Goal: Information Seeking & Learning: Learn about a topic

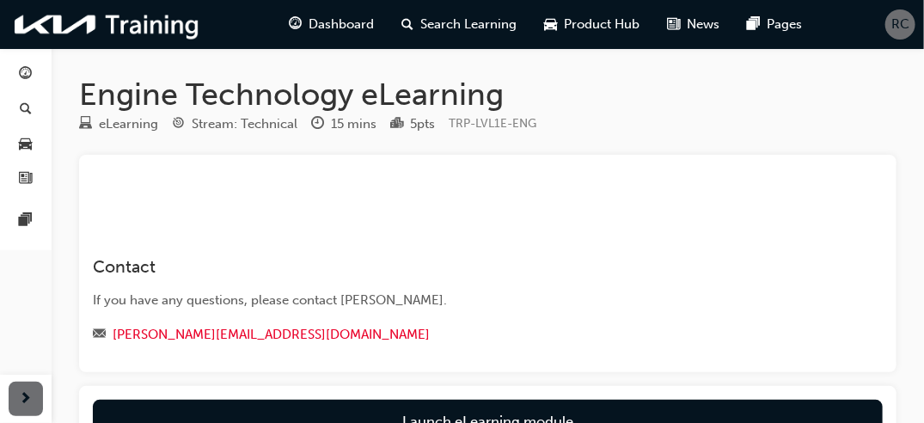
click at [751, 177] on div "﻿" at bounding box center [488, 185] width 790 height 34
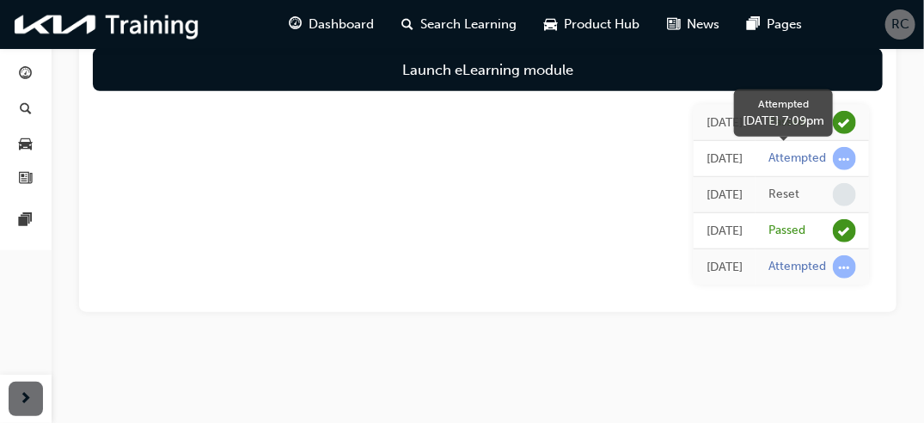
click at [799, 162] on div "Attempted" at bounding box center [797, 158] width 58 height 16
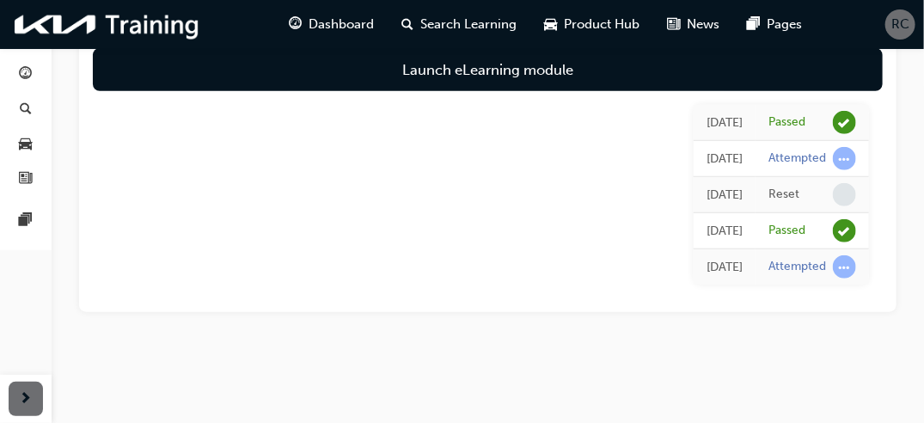
scroll to position [0, 0]
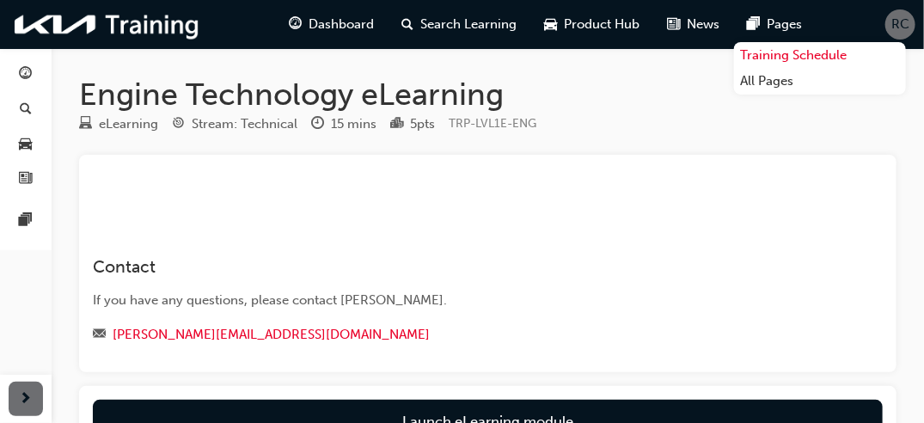
click at [778, 55] on link "Training Schedule" at bounding box center [820, 55] width 172 height 27
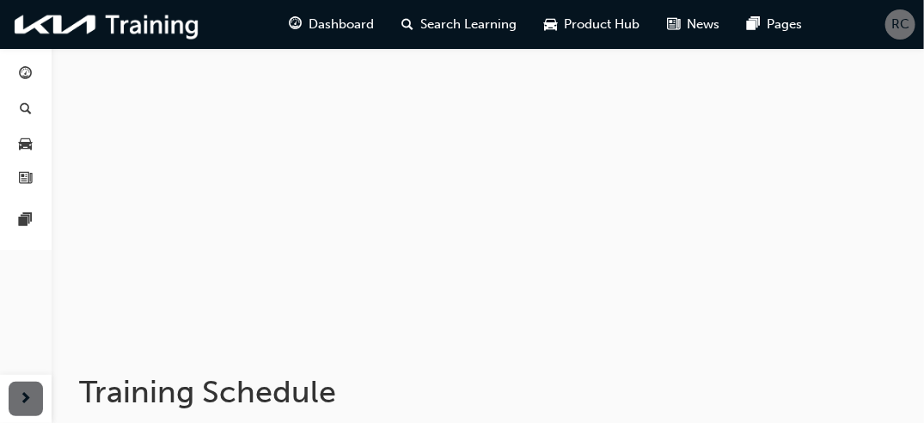
scroll to position [327, 0]
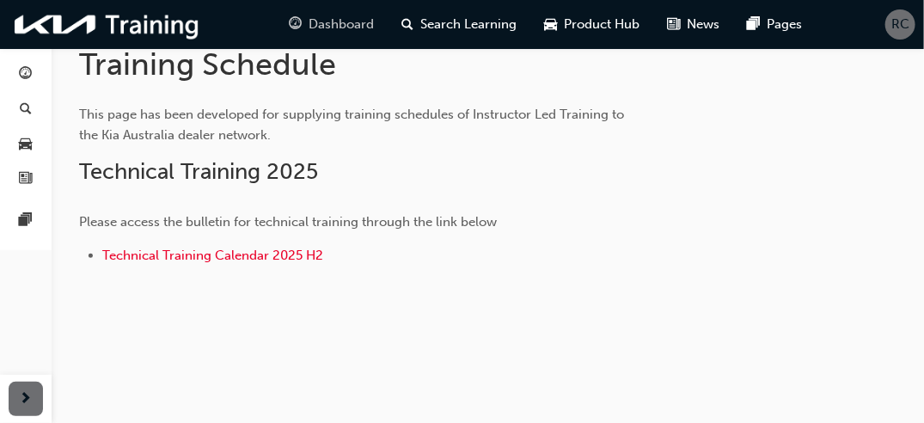
click at [343, 24] on span "Dashboard" at bounding box center [341, 25] width 65 height 20
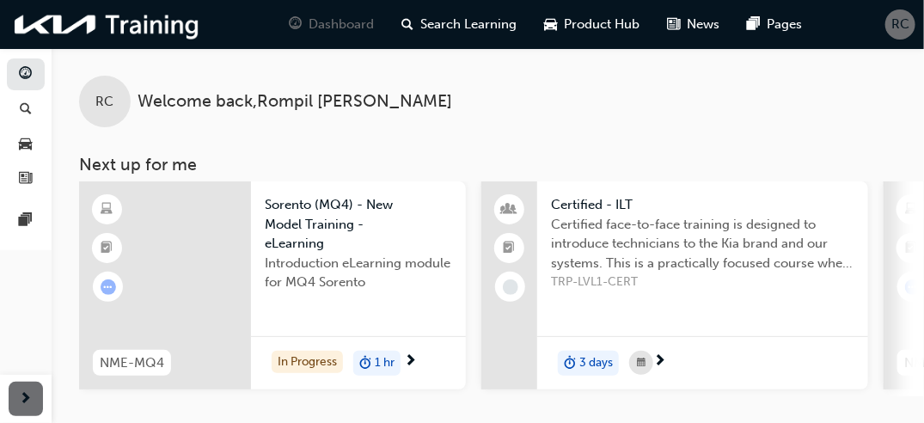
click at [199, 271] on div at bounding box center [165, 285] width 172 height 208
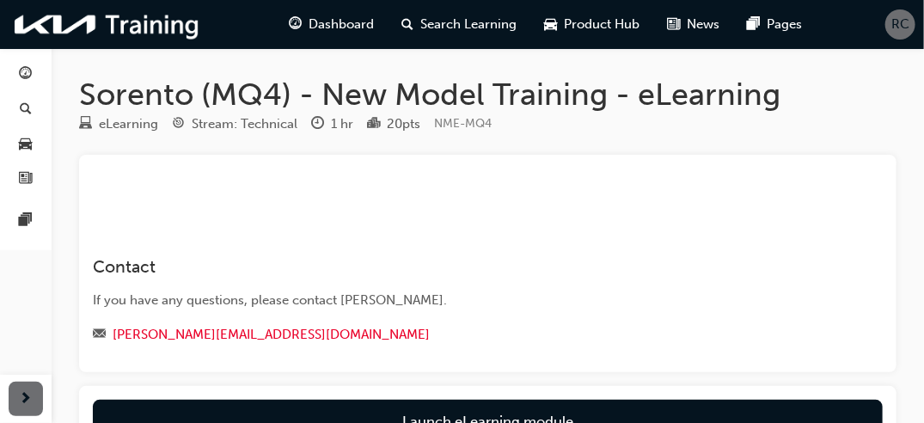
scroll to position [208, 0]
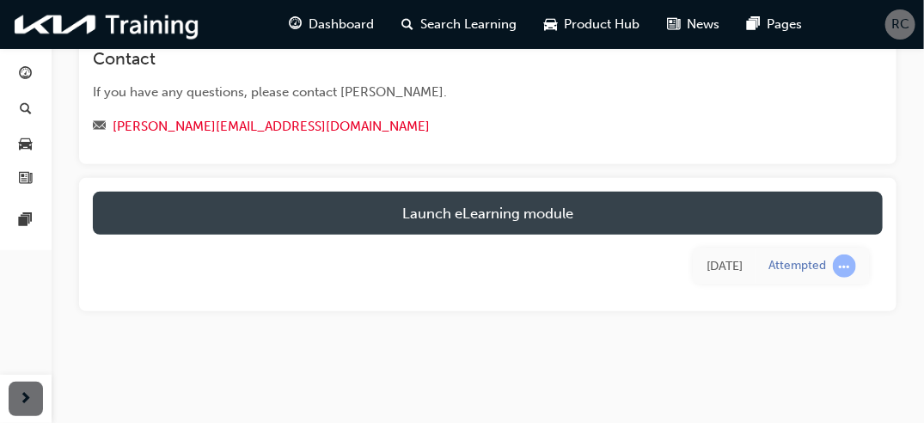
click at [804, 212] on link "Launch eLearning module" at bounding box center [488, 213] width 790 height 43
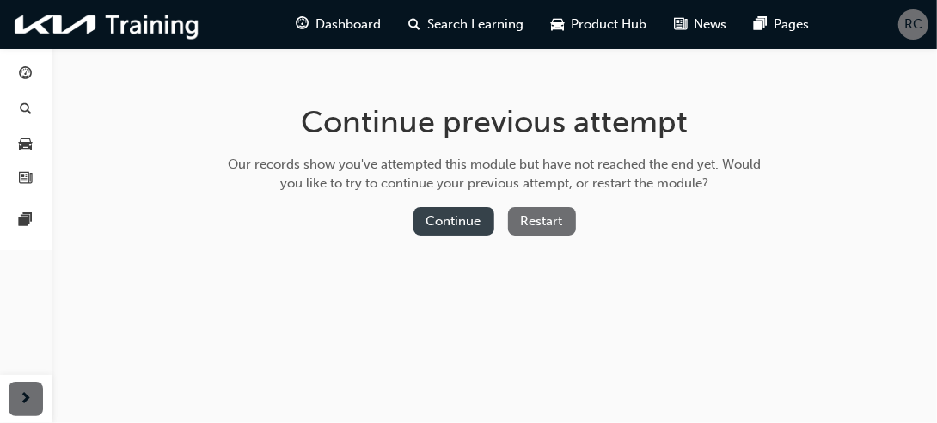
click at [468, 227] on button "Continue" at bounding box center [453, 221] width 81 height 28
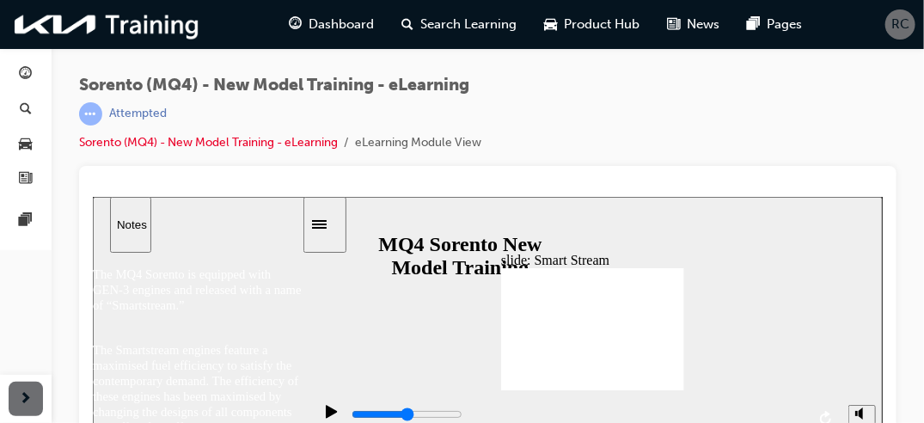
scroll to position [22, 0]
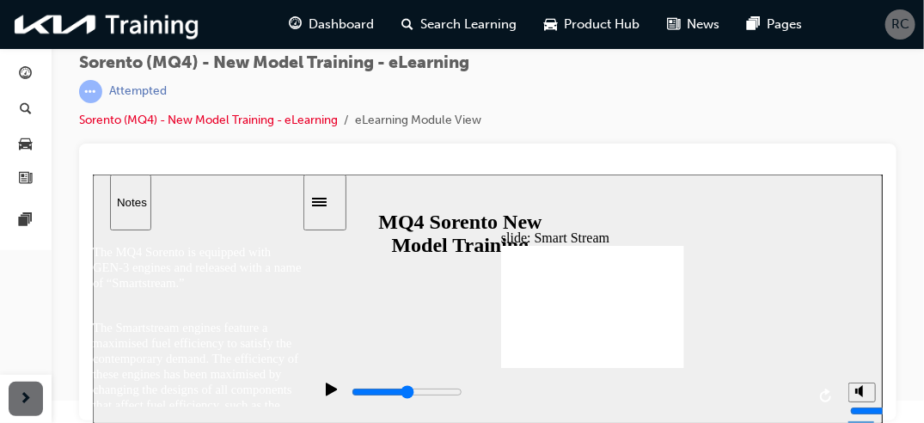
drag, startPoint x: 931, startPoint y: 405, endPoint x: 344, endPoint y: 208, distance: 619.1
click at [325, 390] on icon "play/pause" at bounding box center [330, 388] width 11 height 13
click at [325, 394] on icon "play/pause" at bounding box center [330, 388] width 11 height 13
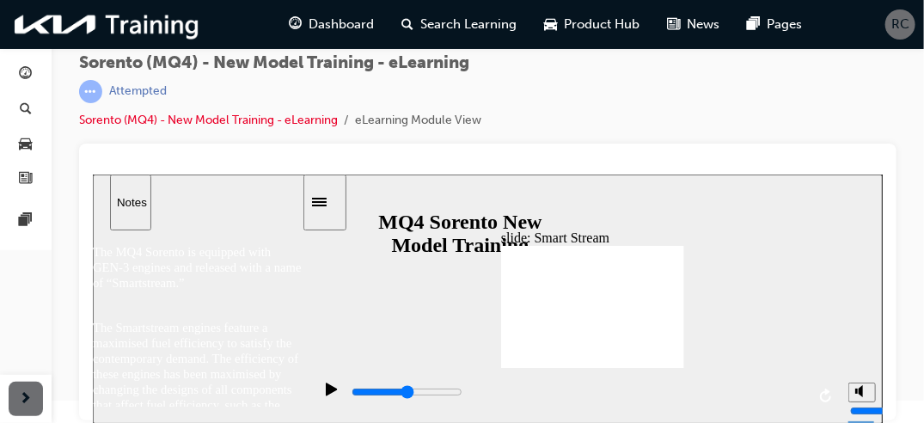
click at [325, 394] on icon "play/pause" at bounding box center [330, 388] width 11 height 13
click at [826, 392] on icon "replay" at bounding box center [824, 395] width 11 height 14
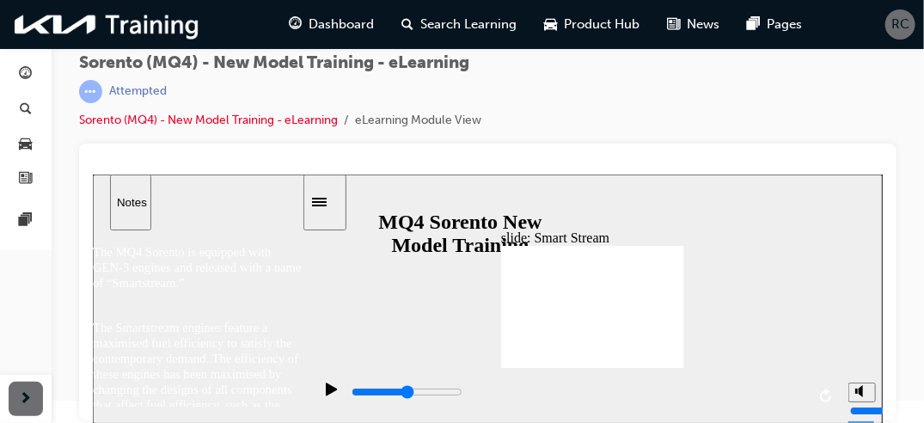
click at [327, 393] on icon "play/pause" at bounding box center [330, 388] width 11 height 13
click at [151, 119] on link "Sorento (MQ4) - New Model Training - eLearning" at bounding box center [208, 120] width 259 height 15
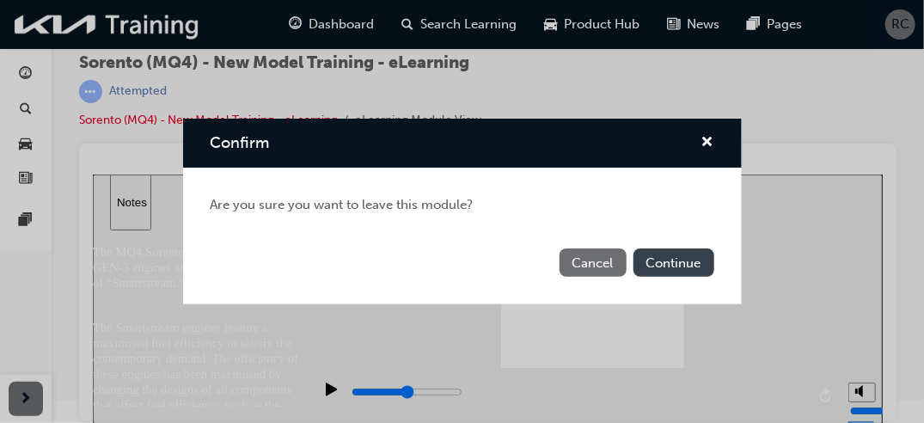
click at [639, 272] on button "Continue" at bounding box center [673, 262] width 81 height 28
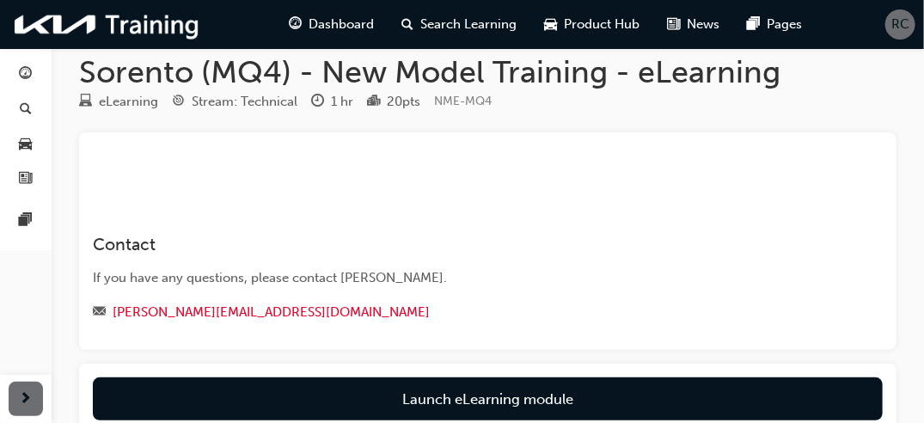
scroll to position [208, 0]
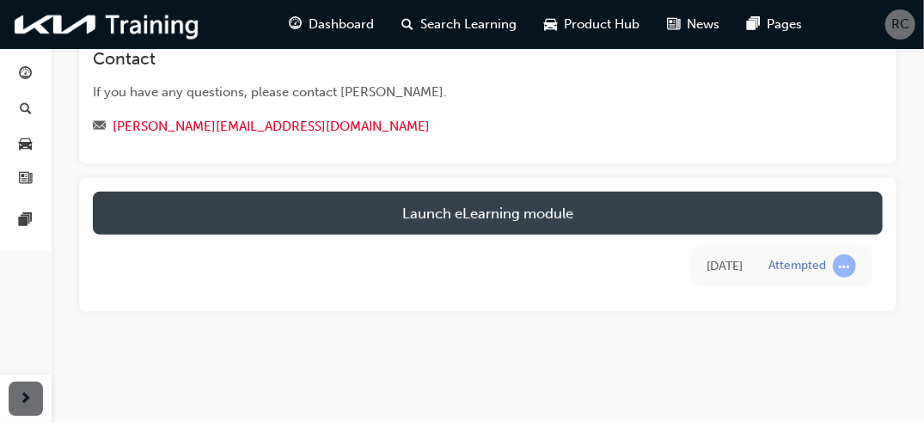
click at [783, 222] on link "Launch eLearning module" at bounding box center [488, 213] width 790 height 43
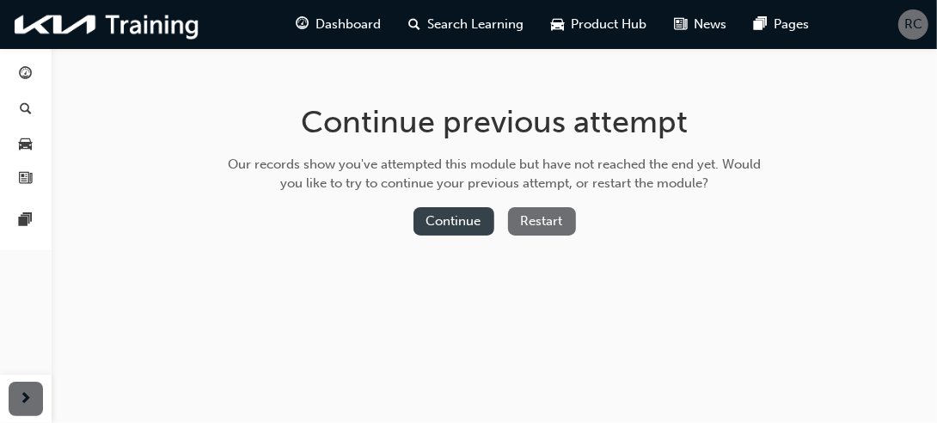
click at [459, 229] on button "Continue" at bounding box center [453, 221] width 81 height 28
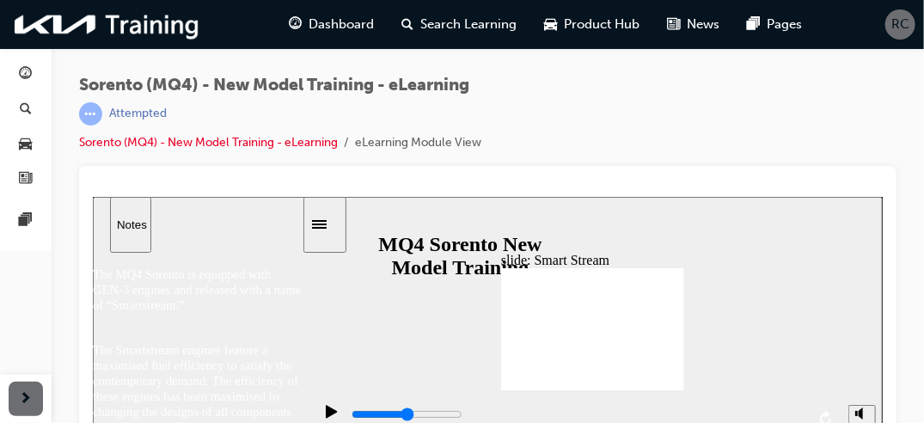
scroll to position [22, 0]
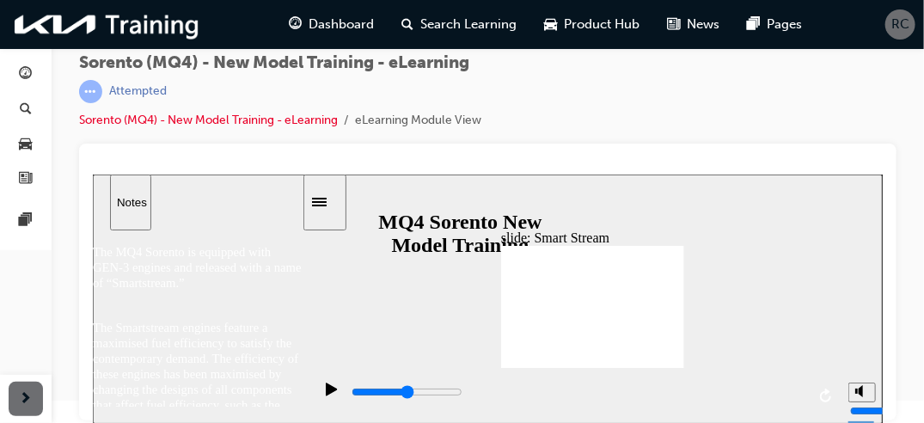
click at [325, 393] on icon "play/pause" at bounding box center [330, 388] width 11 height 13
click at [31, 137] on span "car-icon" at bounding box center [26, 144] width 13 height 15
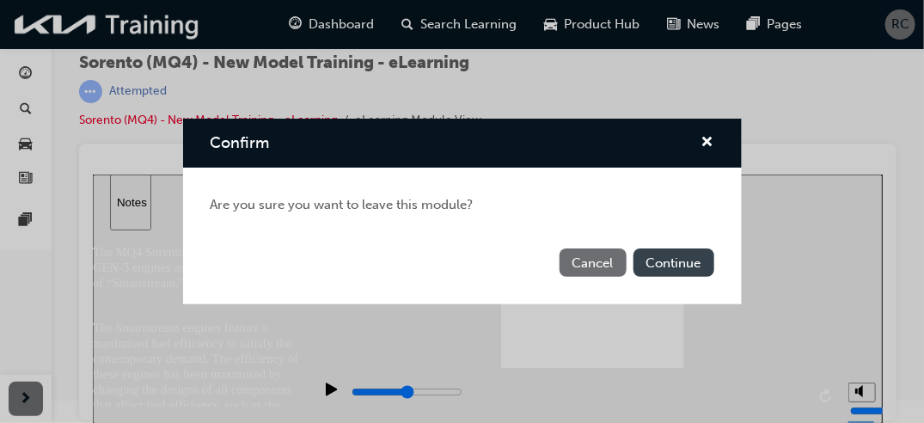
click at [675, 255] on button "Continue" at bounding box center [673, 262] width 81 height 28
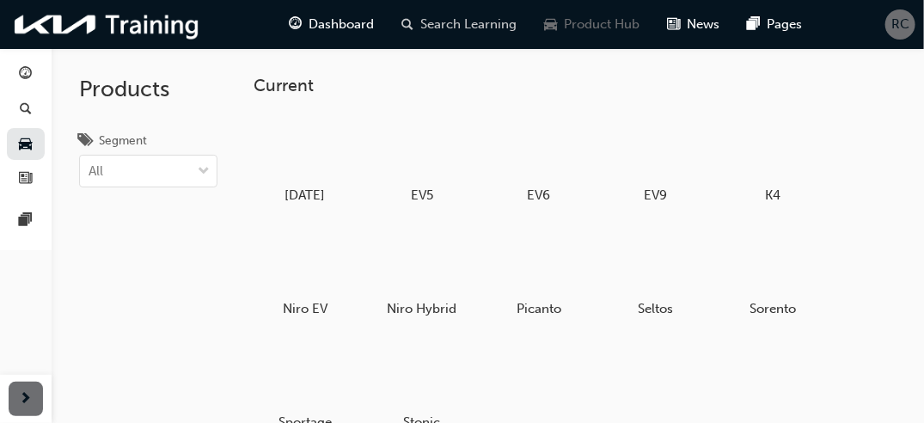
click at [455, 34] on div "Search Learning" at bounding box center [459, 24] width 143 height 35
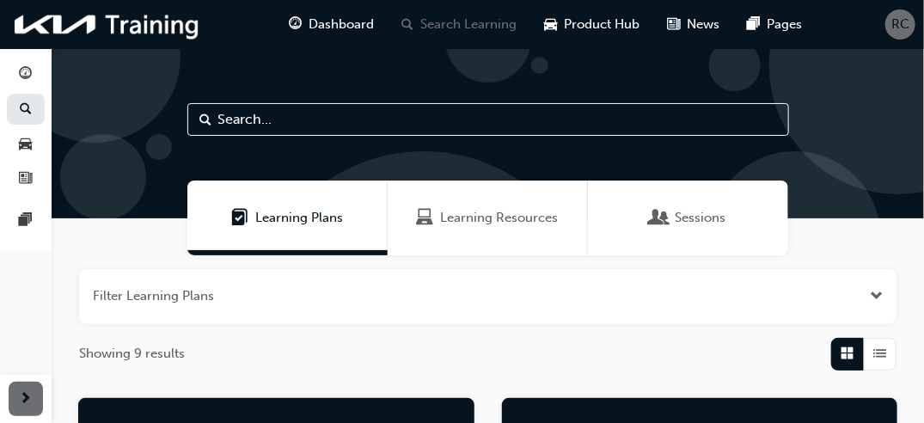
scroll to position [370, 0]
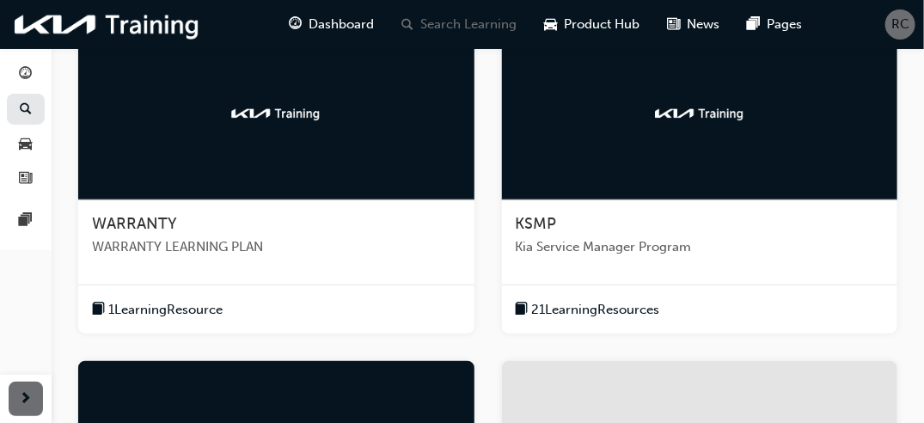
click at [747, 138] on div at bounding box center [700, 114] width 396 height 172
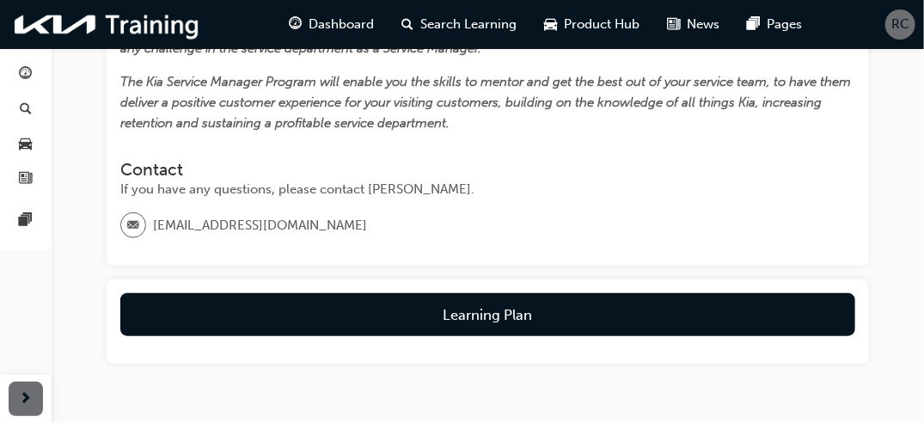
scroll to position [492, 0]
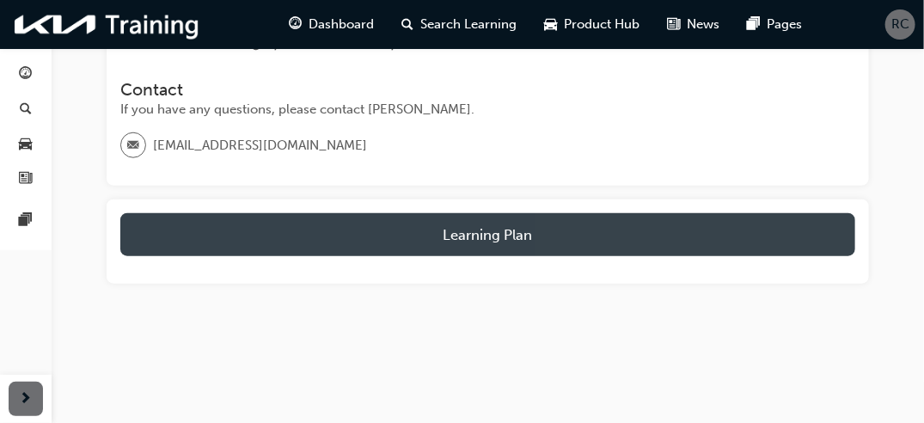
click at [775, 236] on button "Learning Plan" at bounding box center [487, 234] width 735 height 43
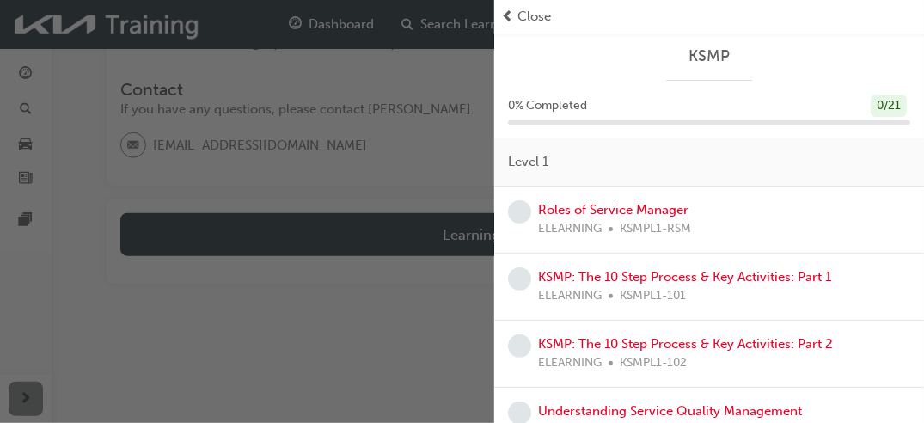
click at [390, 133] on div "button" at bounding box center [247, 211] width 494 height 423
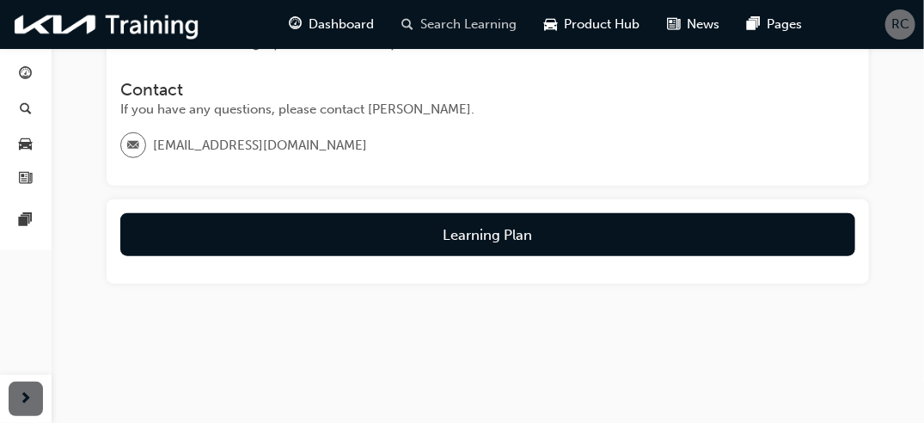
click at [450, 35] on div "Search Learning" at bounding box center [459, 24] width 143 height 35
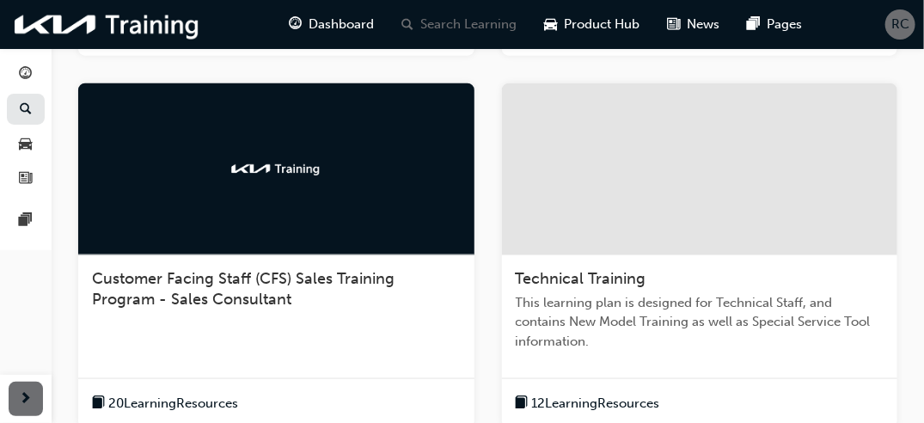
scroll to position [664, 0]
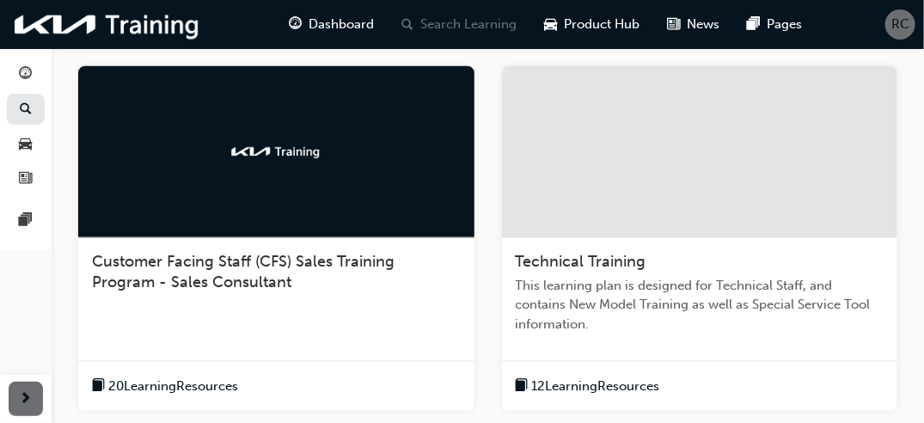
click at [745, 162] on div at bounding box center [700, 152] width 396 height 172
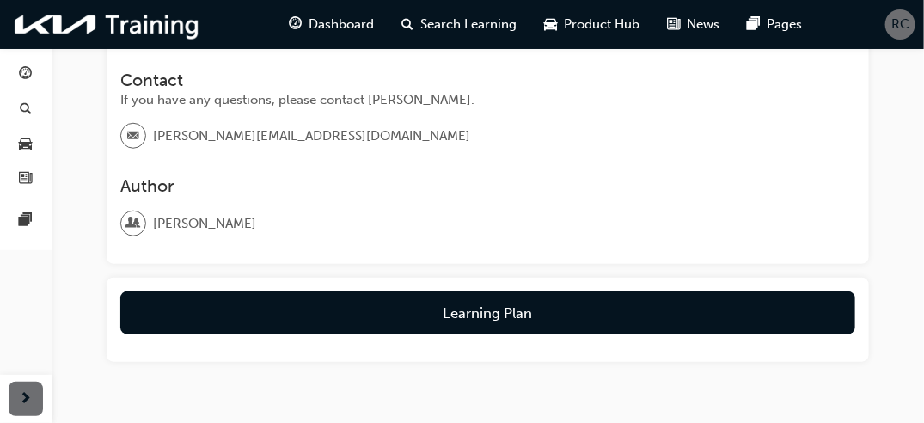
scroll to position [413, 0]
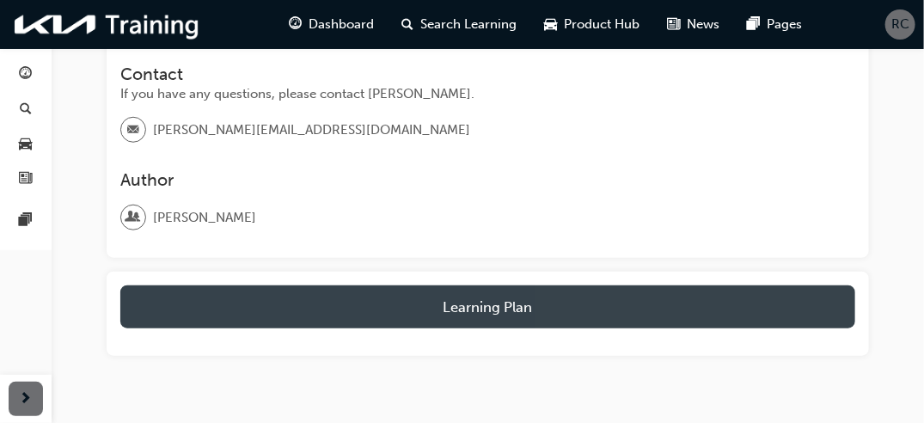
click at [782, 315] on button "Learning Plan" at bounding box center [487, 306] width 735 height 43
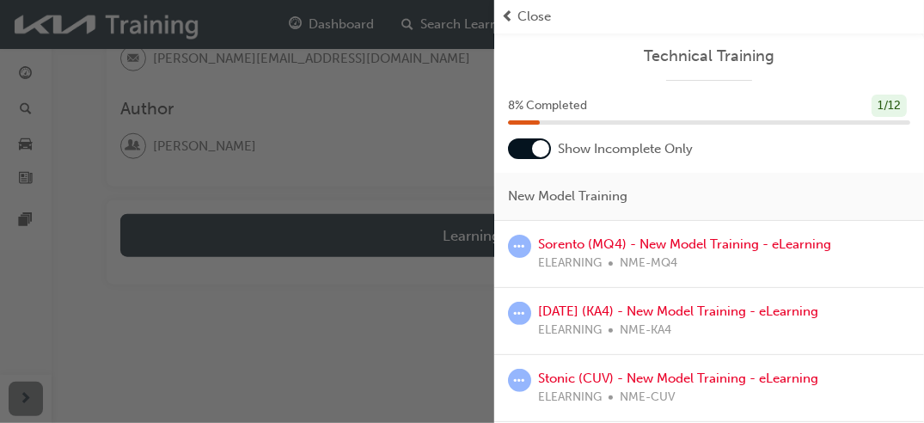
scroll to position [485, 0]
click at [637, 243] on link "Sorento (MQ4) - New Model Training - eLearning" at bounding box center [684, 243] width 293 height 15
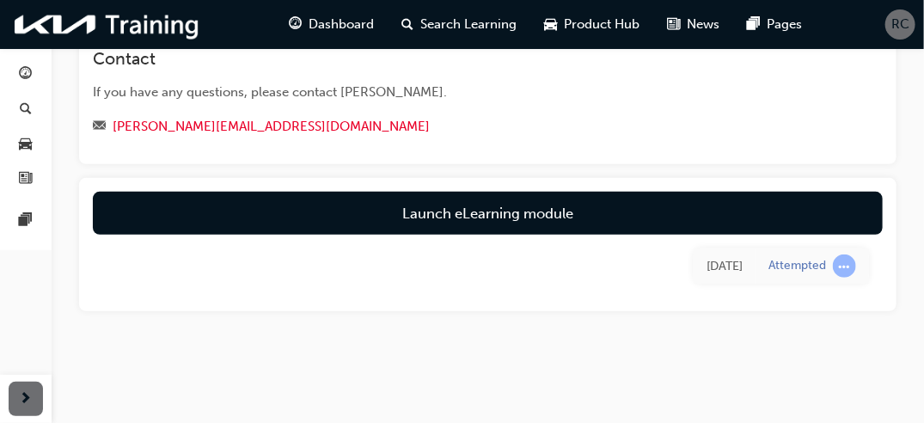
scroll to position [208, 0]
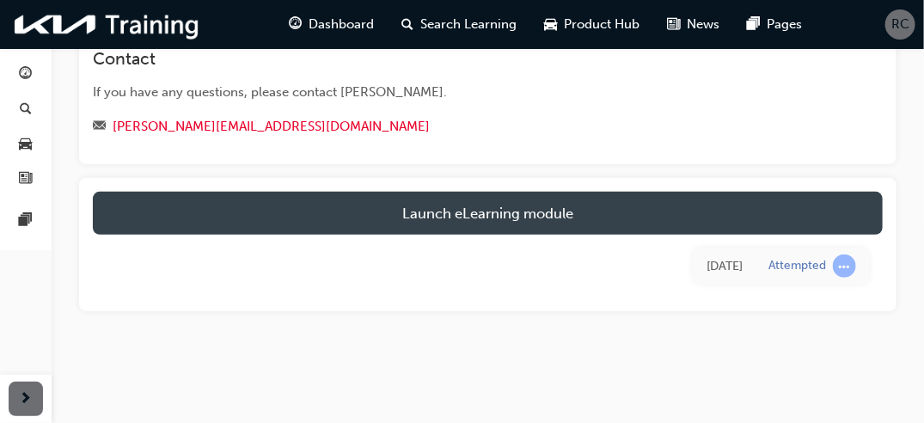
click at [606, 220] on link "Launch eLearning module" at bounding box center [488, 213] width 790 height 43
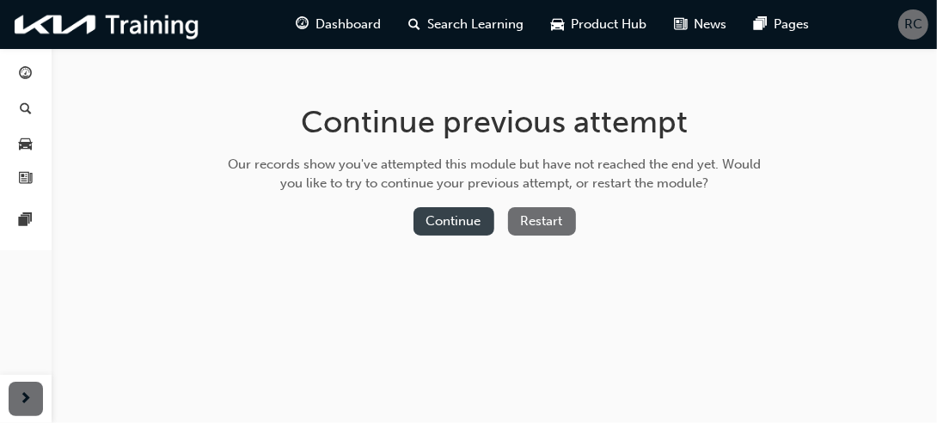
click at [459, 223] on button "Continue" at bounding box center [453, 221] width 81 height 28
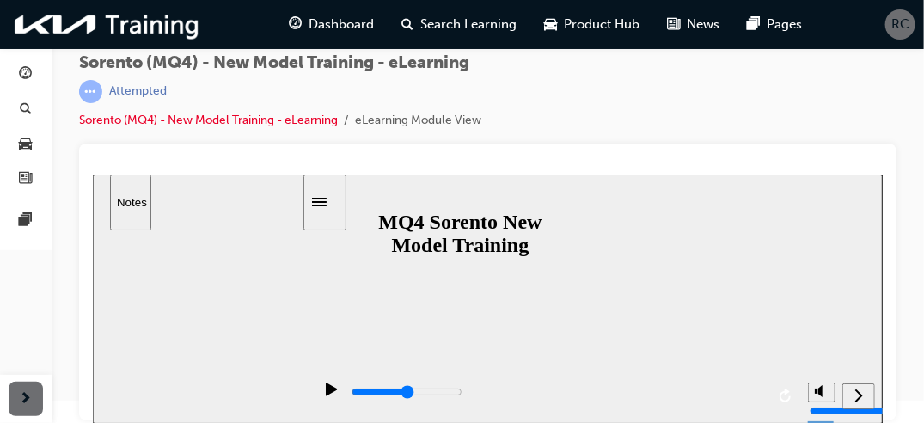
click at [327, 395] on icon "play/pause" at bounding box center [331, 389] width 12 height 14
click at [862, 394] on div "next" at bounding box center [857, 396] width 19 height 18
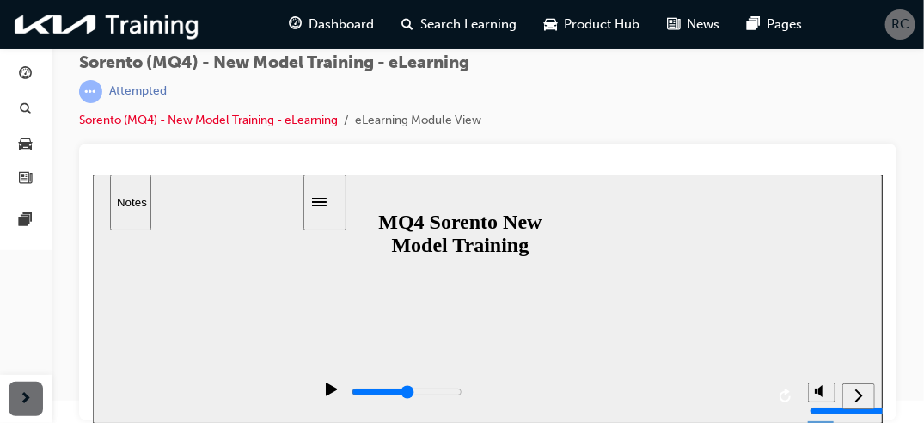
click at [862, 394] on div "next" at bounding box center [857, 396] width 19 height 18
click at [316, 393] on div "play/pause" at bounding box center [330, 396] width 29 height 29
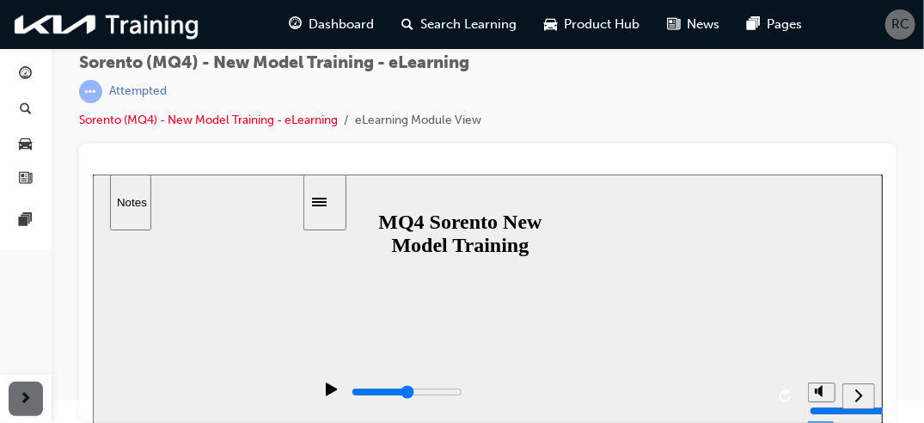
click at [316, 393] on div "play/pause" at bounding box center [330, 396] width 29 height 29
click at [851, 395] on div "next" at bounding box center [857, 396] width 19 height 18
click at [23, 146] on span "car-icon" at bounding box center [26, 144] width 13 height 15
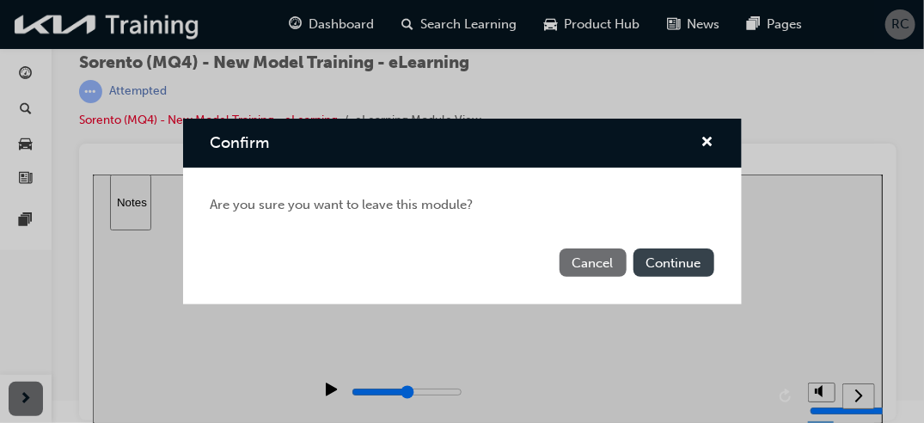
click at [673, 263] on button "Continue" at bounding box center [673, 262] width 81 height 28
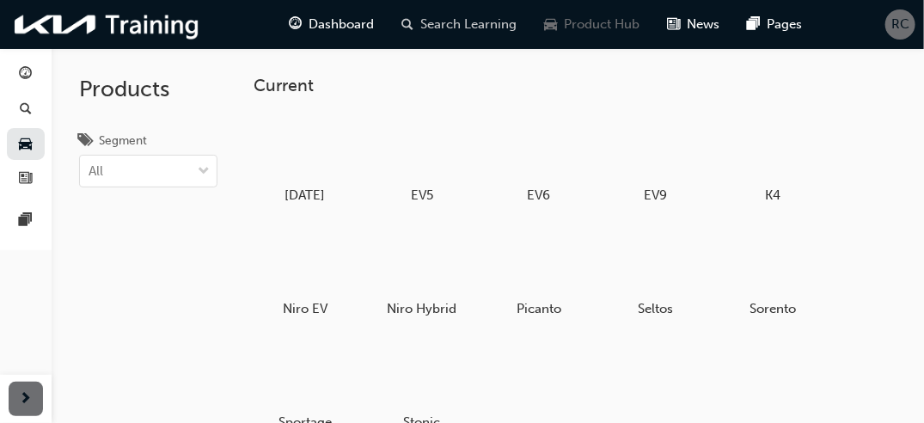
click at [459, 16] on span "Search Learning" at bounding box center [469, 25] width 96 height 20
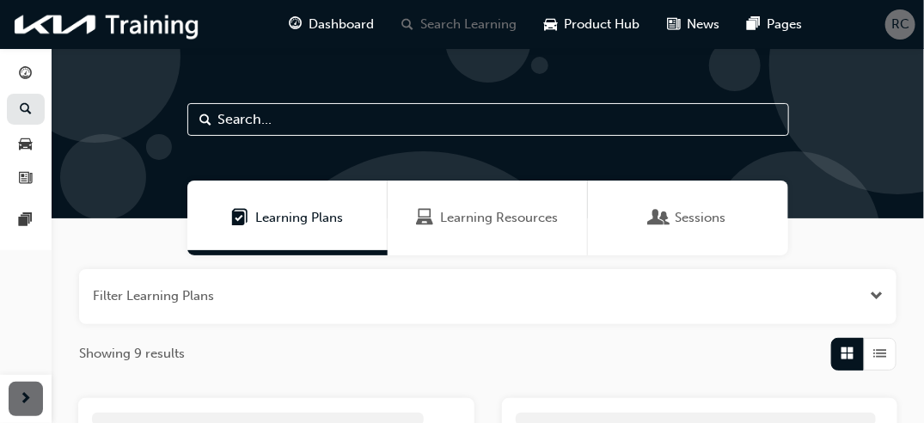
click at [492, 239] on div "Learning Resources" at bounding box center [488, 217] width 200 height 75
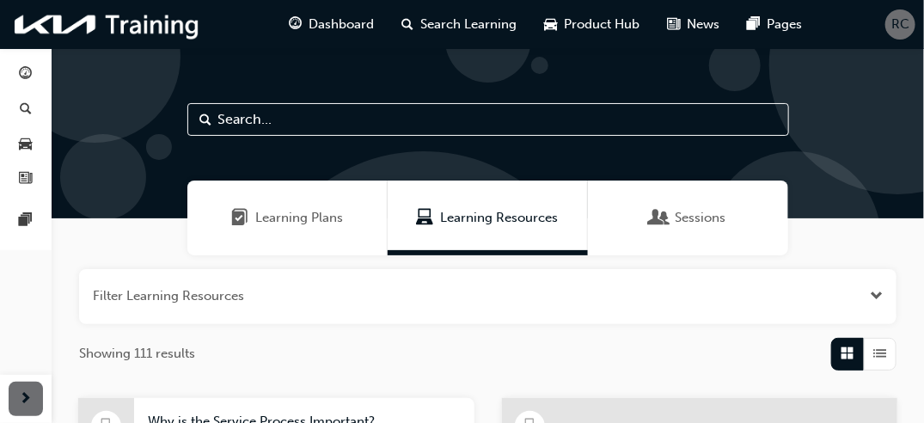
click at [354, 236] on div "Learning Plans" at bounding box center [287, 217] width 200 height 75
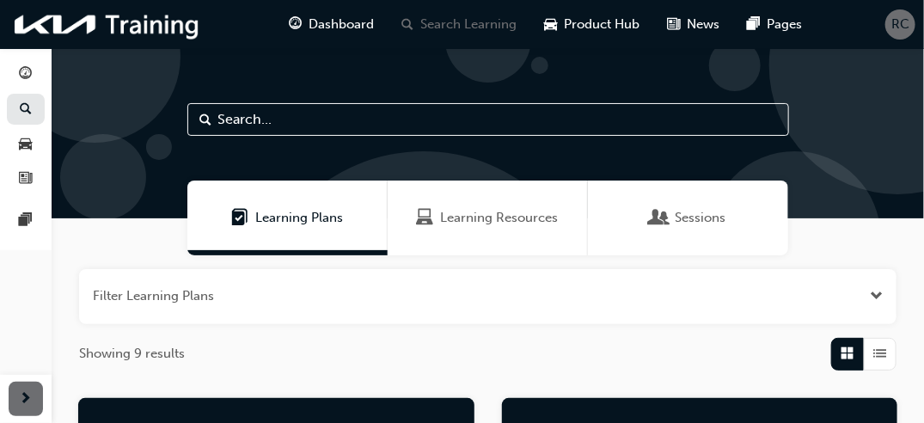
click at [851, 357] on span "Grid" at bounding box center [847, 354] width 13 height 20
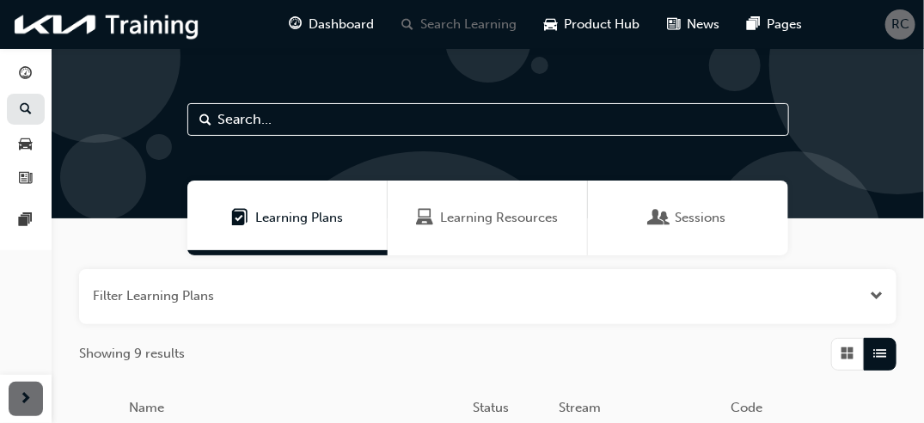
click at [851, 357] on span "Grid" at bounding box center [847, 354] width 13 height 20
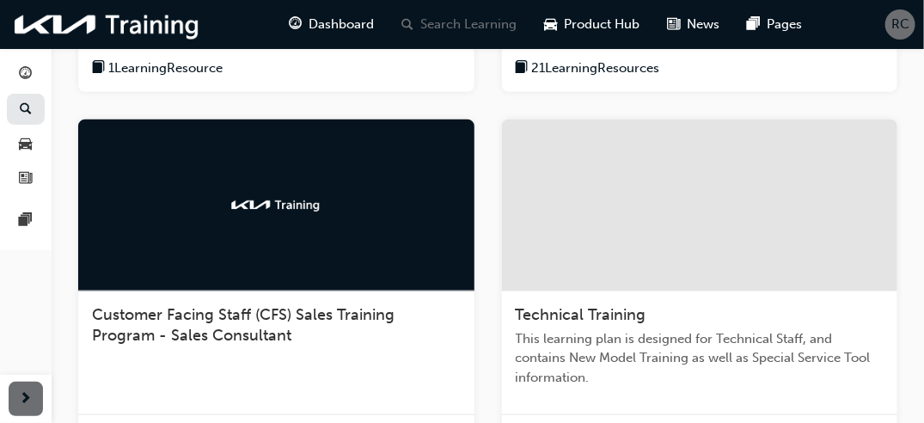
scroll to position [619, 0]
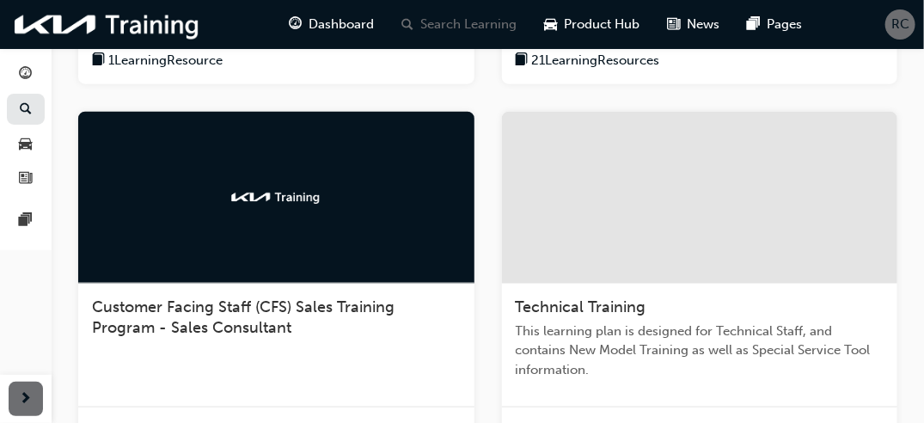
click at [775, 241] on div at bounding box center [700, 198] width 396 height 172
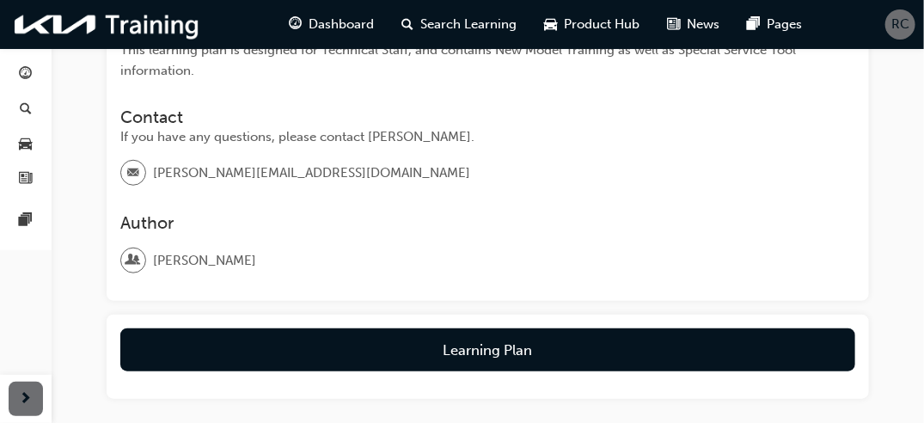
scroll to position [485, 0]
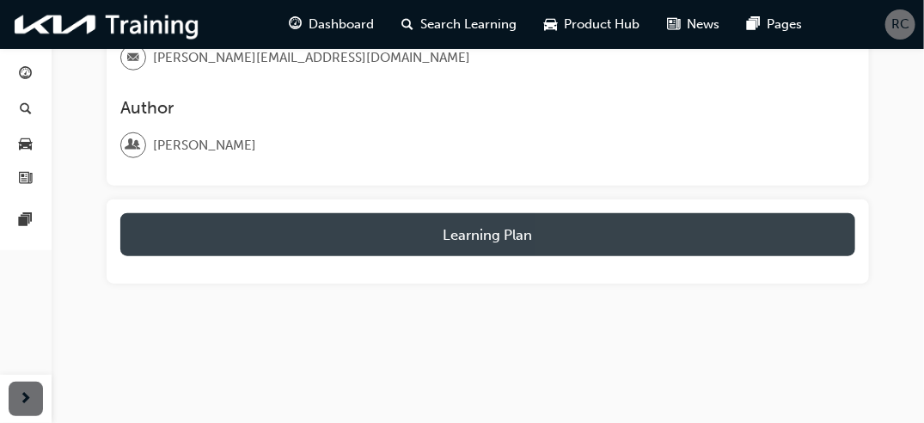
click at [770, 253] on button "Learning Plan" at bounding box center [487, 234] width 735 height 43
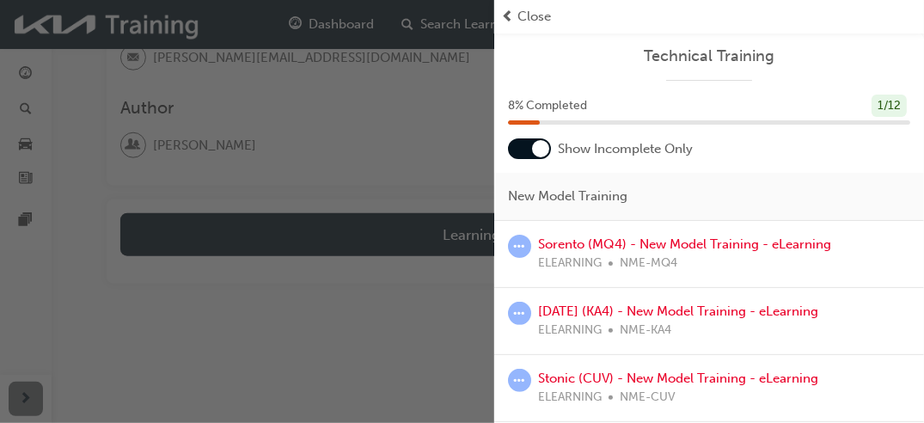
click at [523, 153] on div at bounding box center [529, 148] width 43 height 21
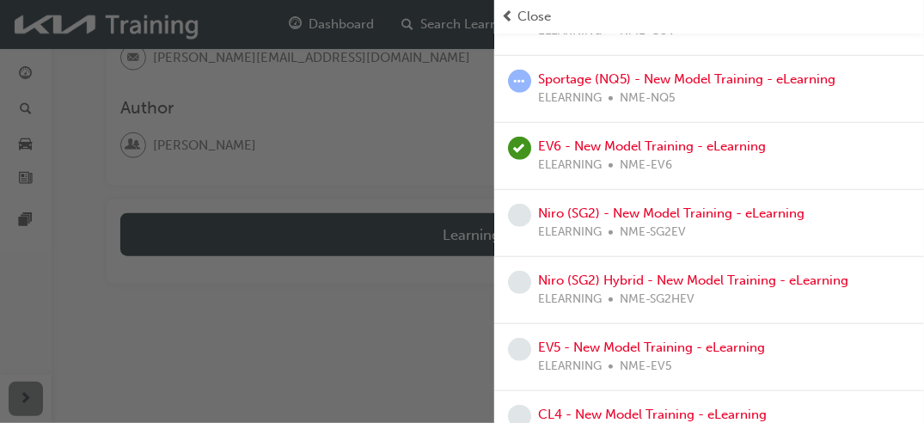
scroll to position [400, 0]
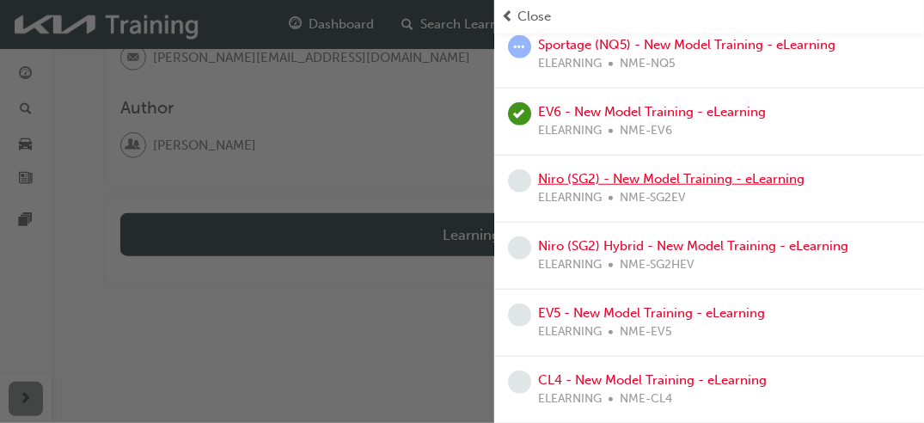
click at [739, 178] on link "Niro (SG2) - New Model Training - eLearning" at bounding box center [671, 178] width 266 height 15
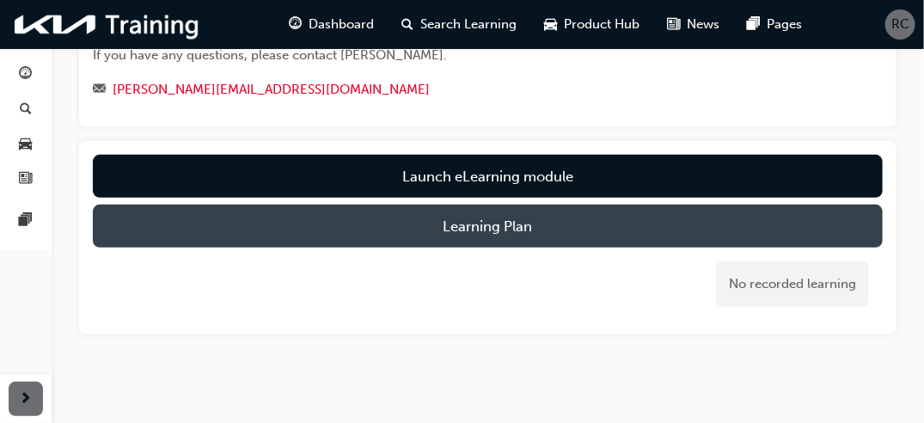
scroll to position [268, 0]
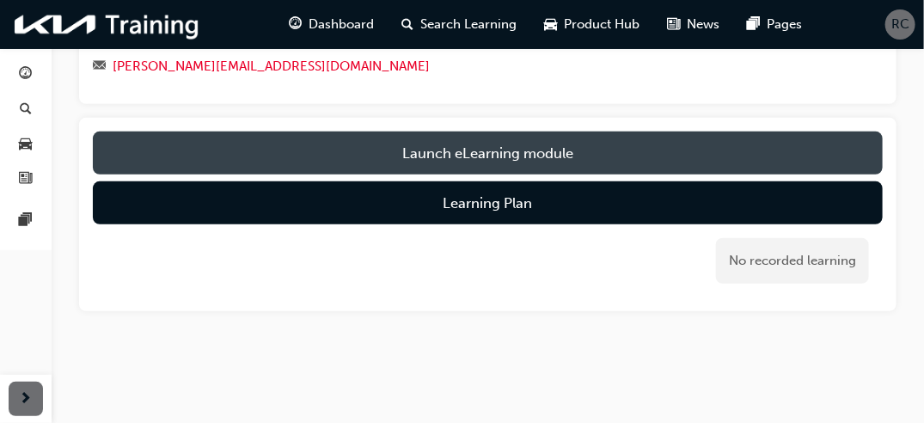
click at [548, 144] on link "Launch eLearning module" at bounding box center [488, 152] width 790 height 43
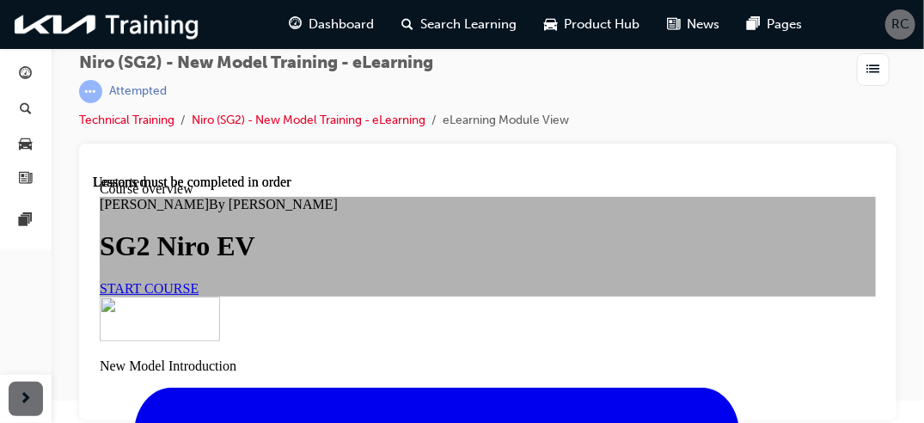
scroll to position [194, 0]
click at [198, 280] on link "START COURSE" at bounding box center [148, 287] width 99 height 15
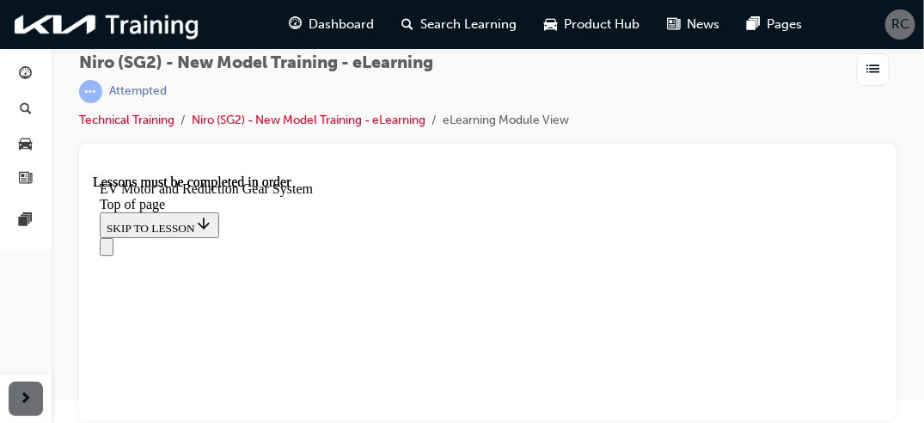
scroll to position [638, 0]
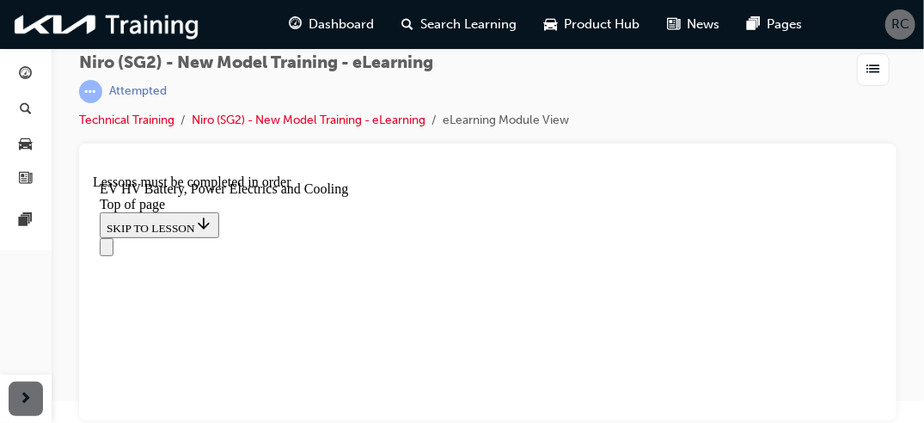
scroll to position [1428, 0]
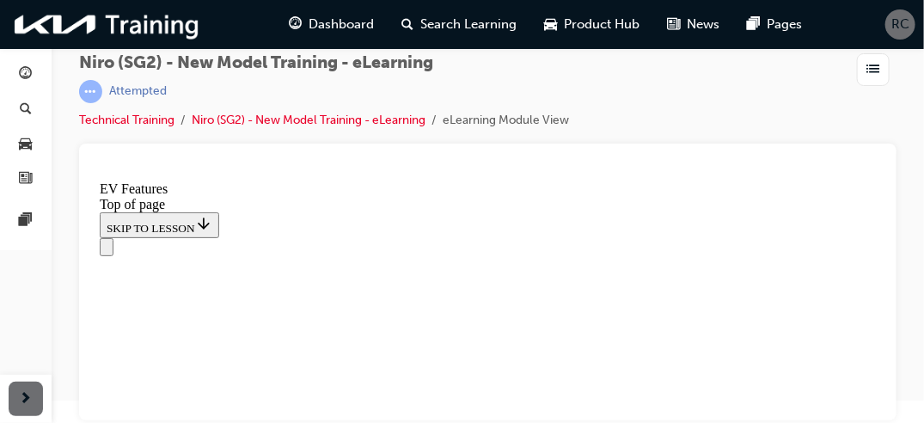
scroll to position [4006, 0]
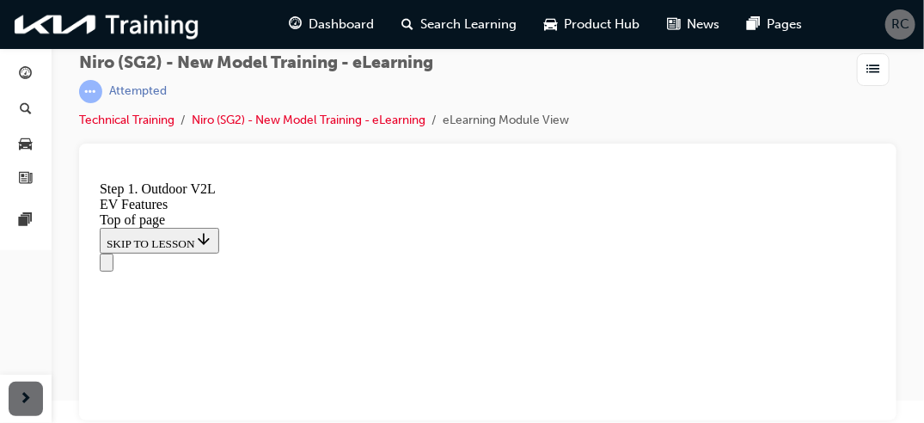
scroll to position [3811, 0]
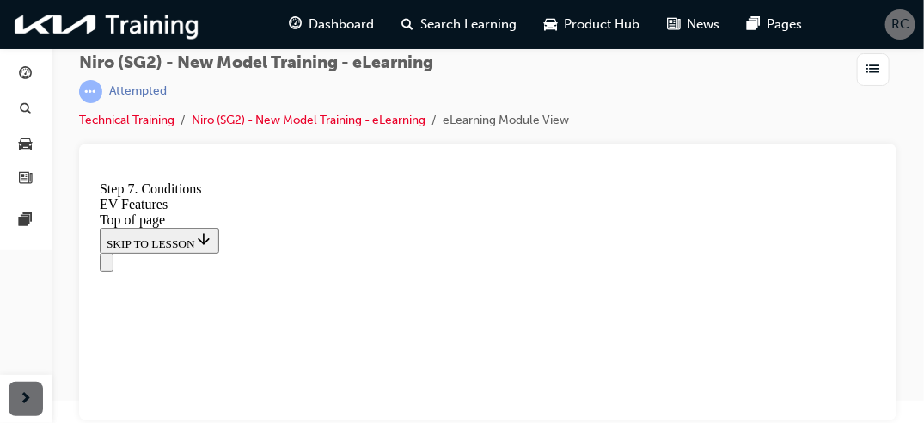
scroll to position [4705, 0]
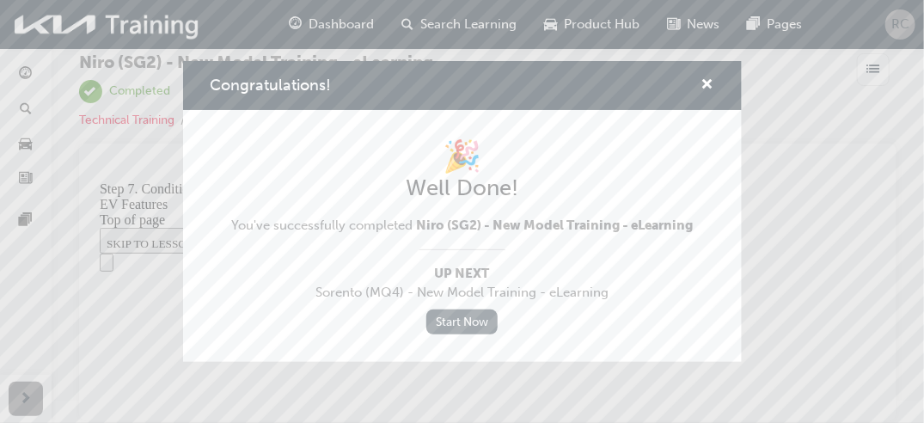
click at [462, 329] on link "Start Now" at bounding box center [462, 321] width 72 height 25
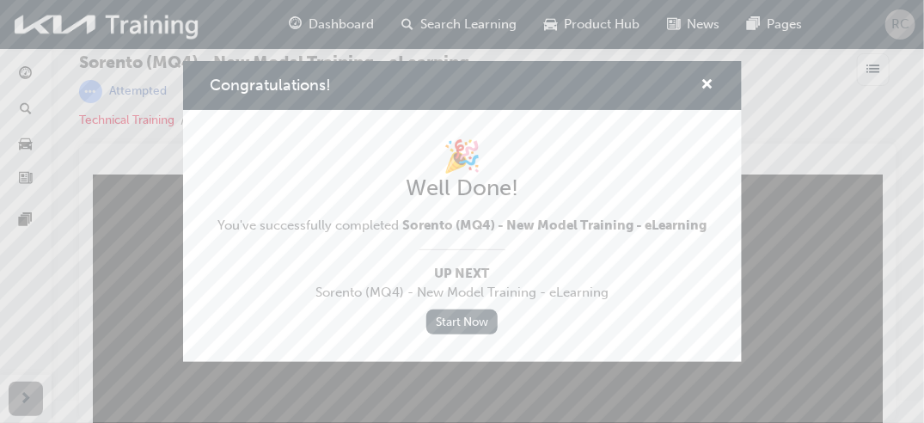
click at [459, 312] on link "Start Now" at bounding box center [462, 321] width 72 height 25
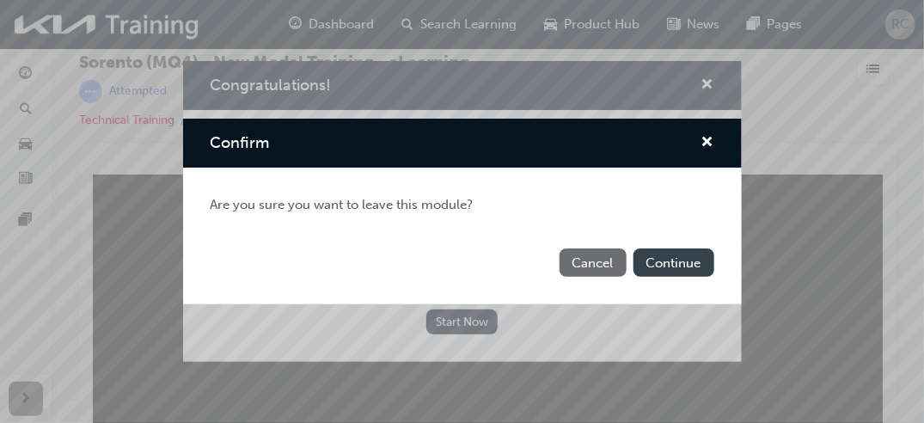
click at [662, 262] on button "Continue" at bounding box center [673, 262] width 81 height 28
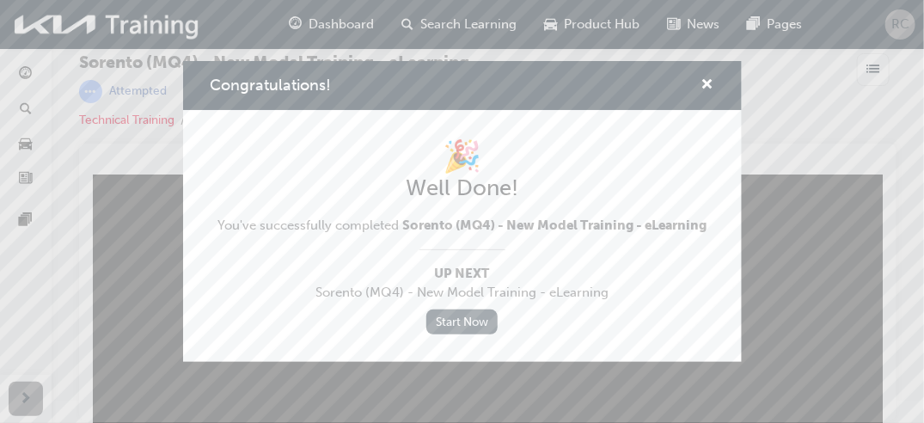
click at [472, 319] on link "Start Now" at bounding box center [462, 321] width 72 height 25
click at [474, 320] on link "Start Now" at bounding box center [462, 321] width 72 height 25
click at [709, 83] on span "cross-icon" at bounding box center [707, 85] width 13 height 15
